Goal: Navigation & Orientation: Find specific page/section

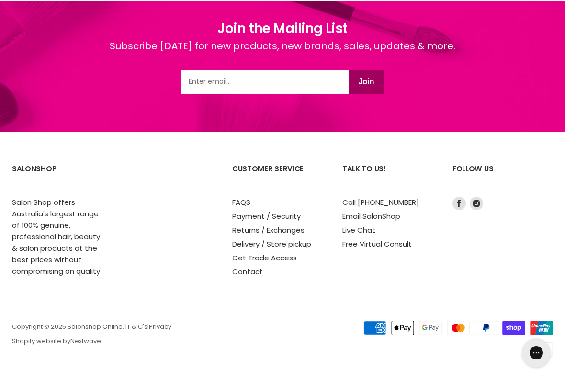
scroll to position [1329, 0]
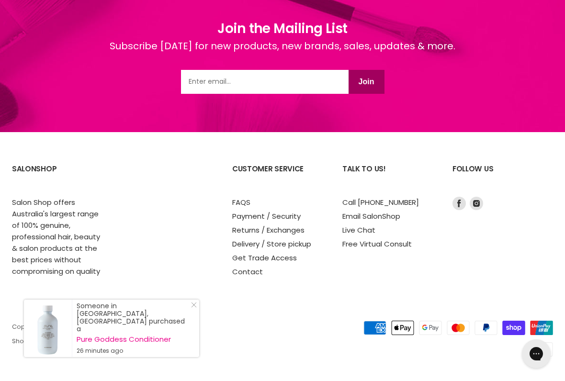
click at [246, 241] on link "Delivery / Store pickup" at bounding box center [271, 244] width 79 height 10
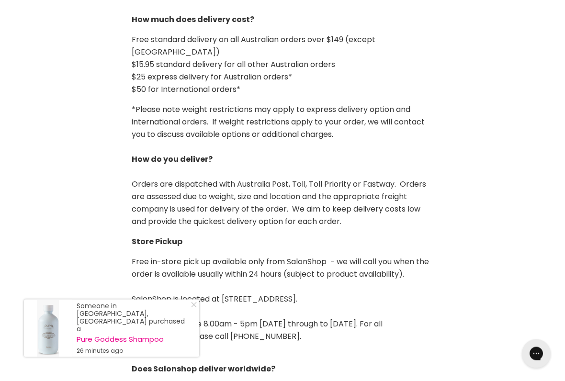
scroll to position [233, 0]
click at [196, 312] on link "Close Icon" at bounding box center [192, 307] width 10 height 10
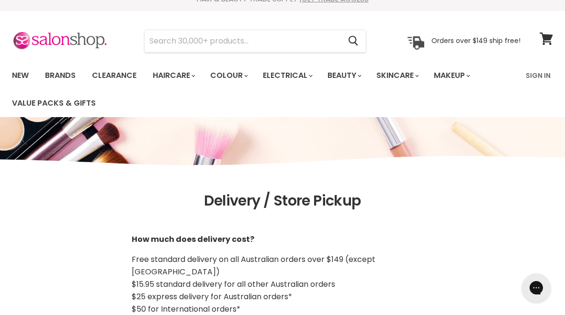
scroll to position [0, 0]
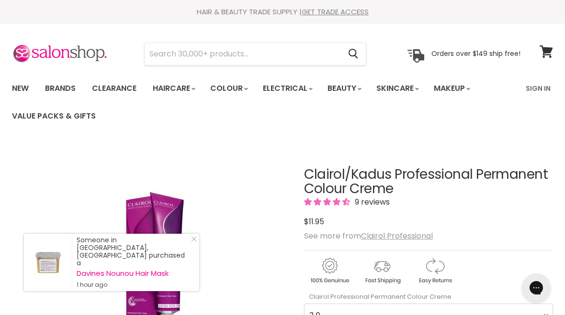
click at [534, 94] on link "Sign In" at bounding box center [538, 88] width 36 height 20
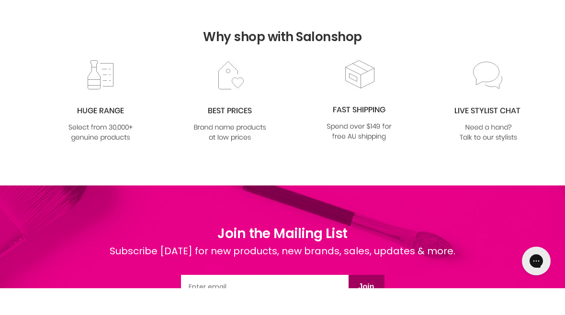
scroll to position [832, 0]
